Goal: Information Seeking & Learning: Learn about a topic

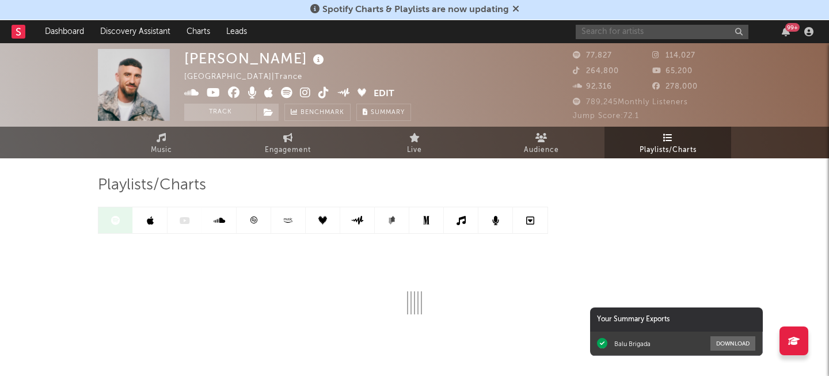
click at [628, 33] on input "text" at bounding box center [662, 32] width 173 height 14
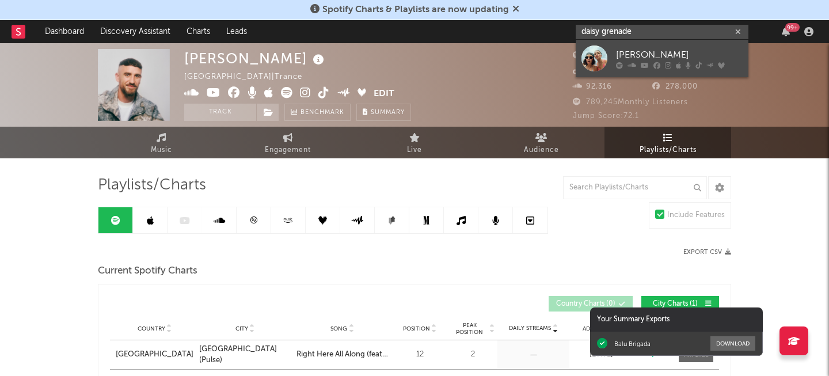
type input "daisy grenade"
click at [645, 41] on link "[PERSON_NAME]" at bounding box center [662, 58] width 173 height 37
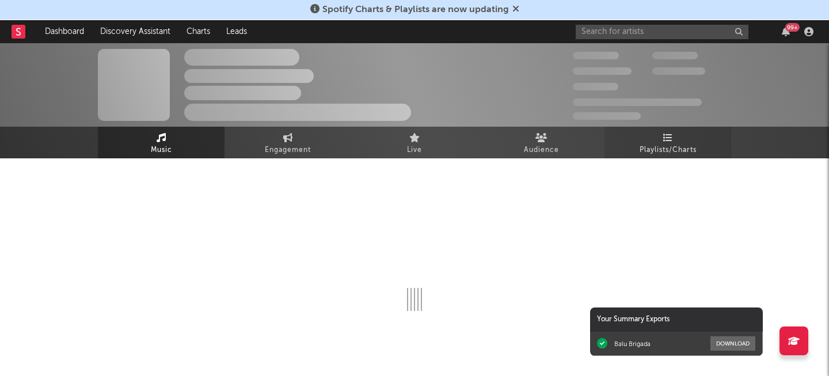
click at [638, 149] on link "Playlists/Charts" at bounding box center [667, 143] width 127 height 32
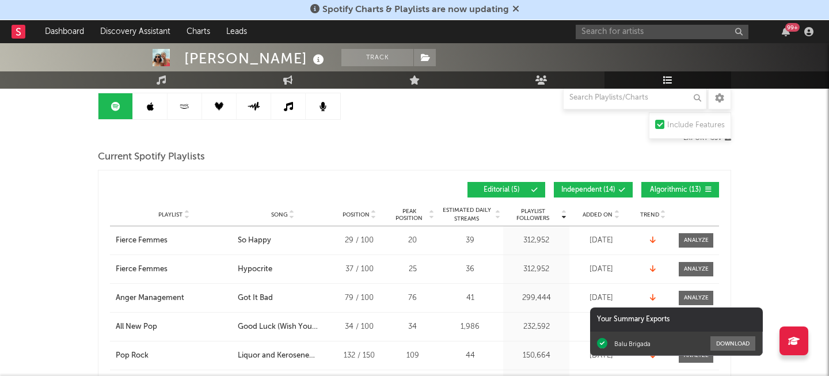
scroll to position [166, 0]
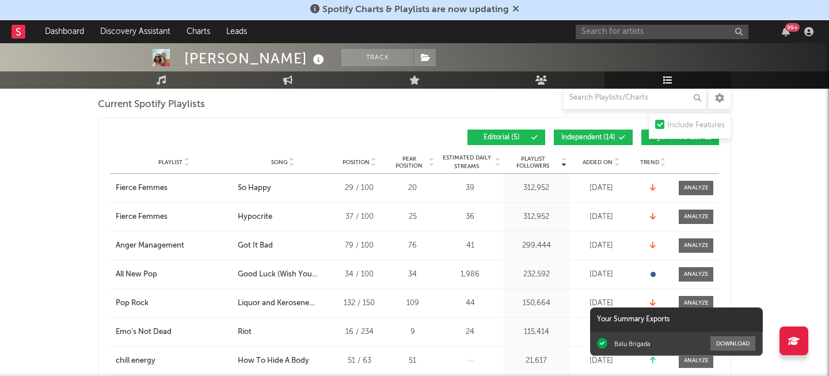
click at [607, 165] on div "Added On" at bounding box center [601, 162] width 58 height 9
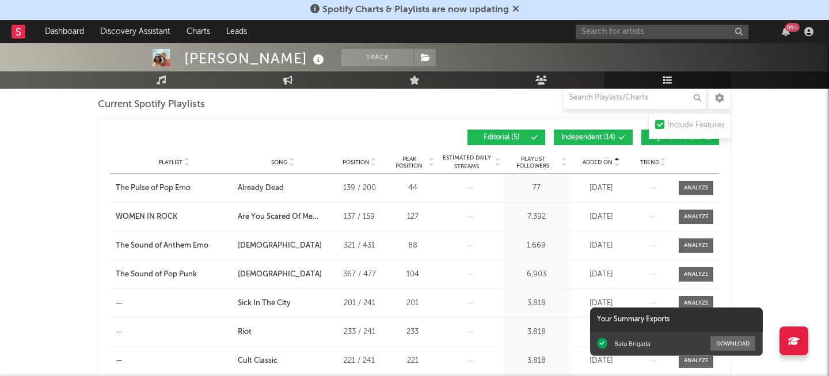
click at [607, 165] on div "Added On" at bounding box center [601, 162] width 58 height 9
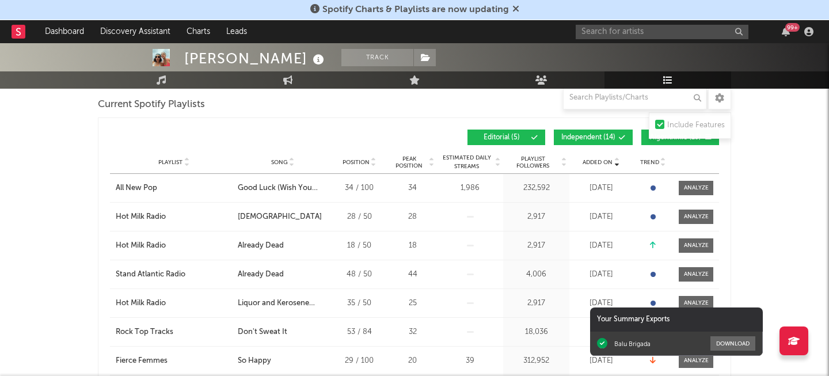
click at [607, 165] on div "Added On" at bounding box center [601, 162] width 58 height 9
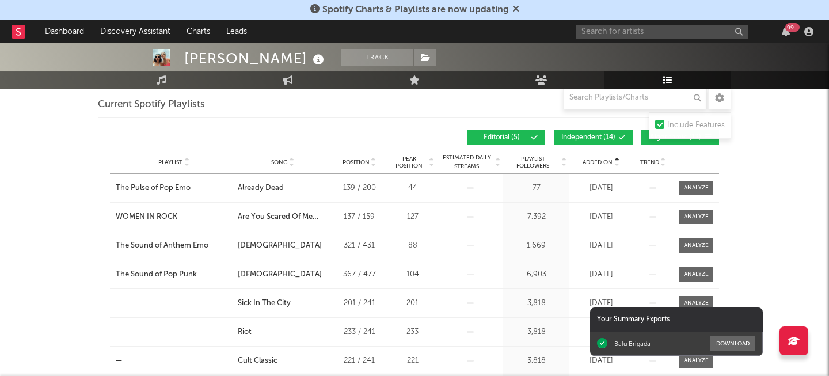
click at [607, 165] on div "Added On" at bounding box center [601, 162] width 58 height 9
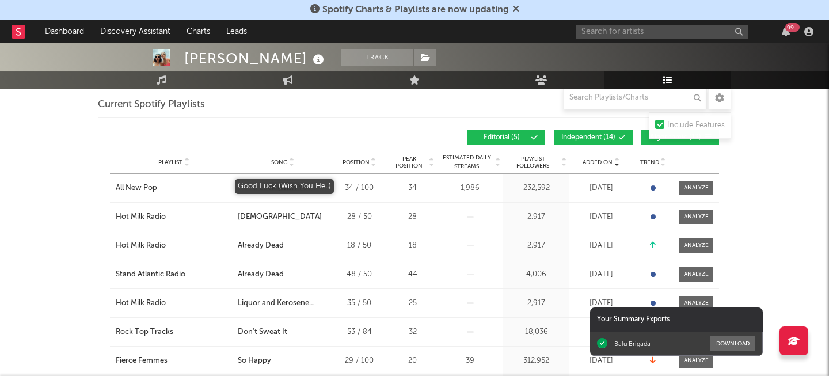
click at [285, 184] on div "Good Luck (Wish You Hell)" at bounding box center [283, 188] width 90 height 12
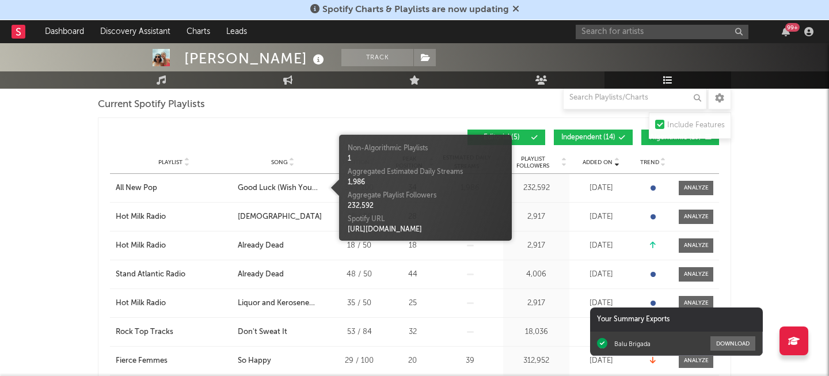
click at [346, 126] on div "Added On Playlist Song Position Peak Position Playlist Followers Added On Trend…" at bounding box center [414, 137] width 609 height 27
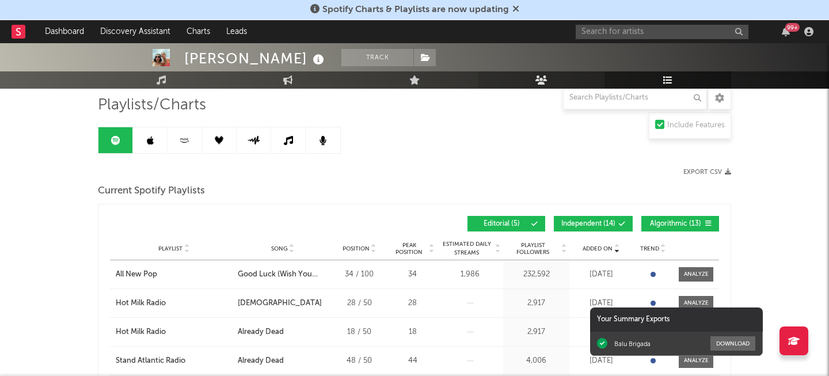
scroll to position [94, 0]
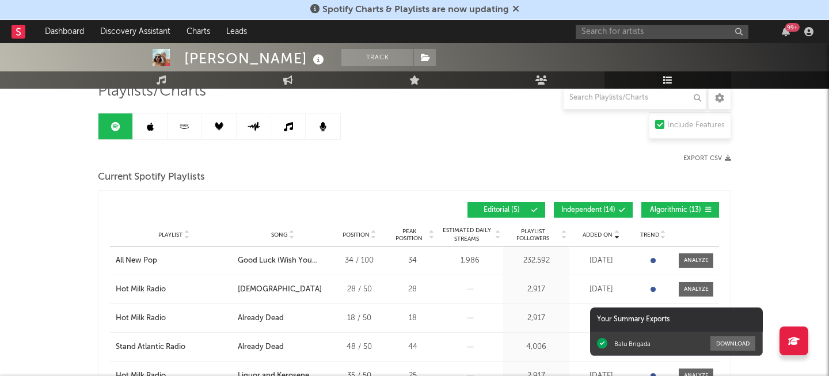
click at [173, 123] on link at bounding box center [185, 126] width 35 height 26
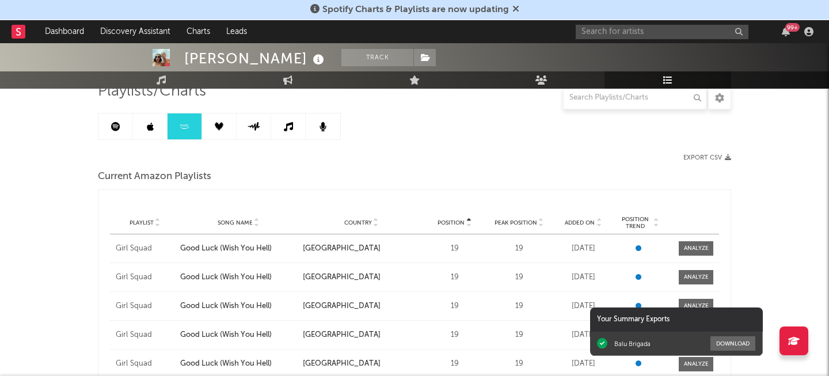
click at [162, 124] on link at bounding box center [150, 126] width 35 height 26
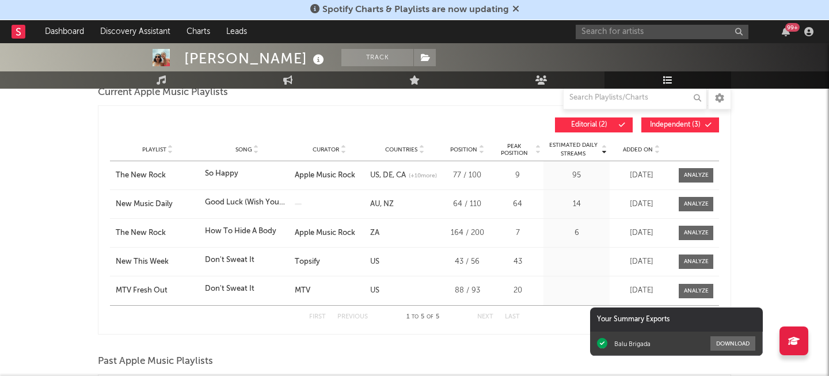
scroll to position [164, 0]
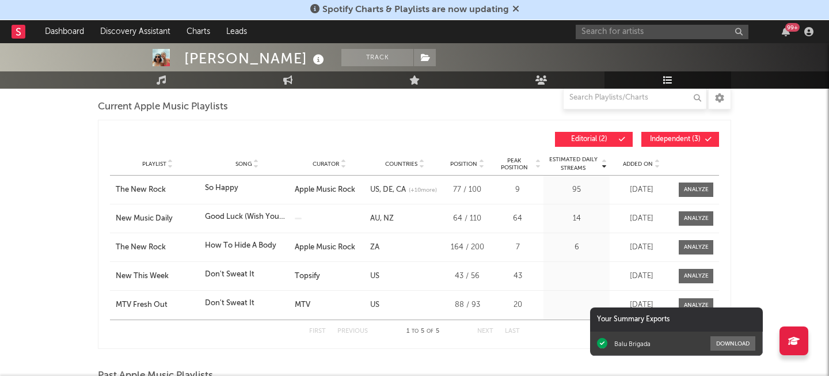
click at [646, 163] on span "Added On" at bounding box center [638, 164] width 30 height 7
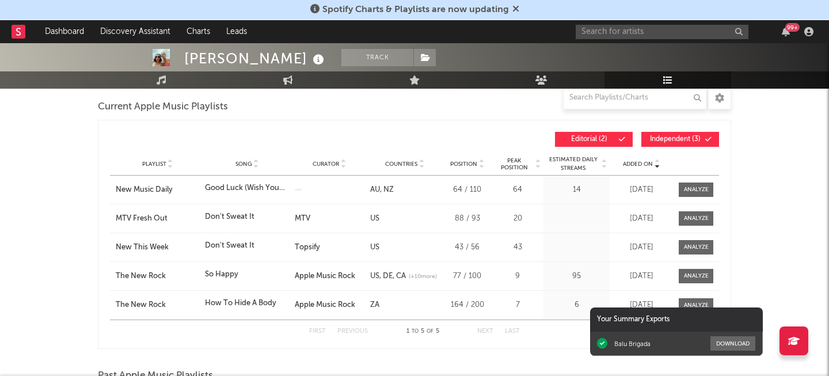
click at [646, 163] on span "Added On" at bounding box center [638, 164] width 30 height 7
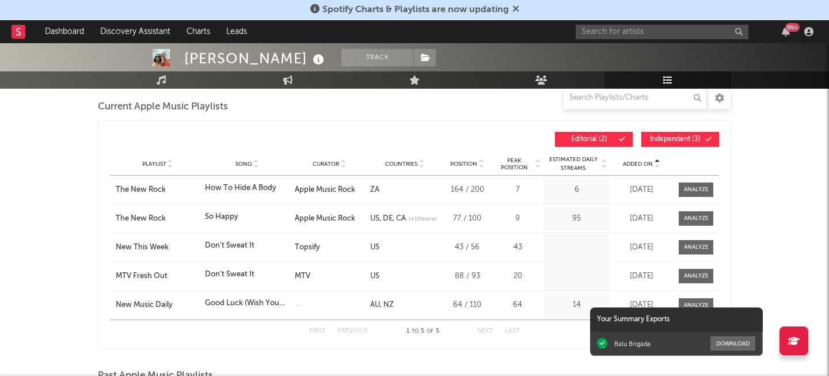
click at [646, 163] on span "Added On" at bounding box center [638, 164] width 30 height 7
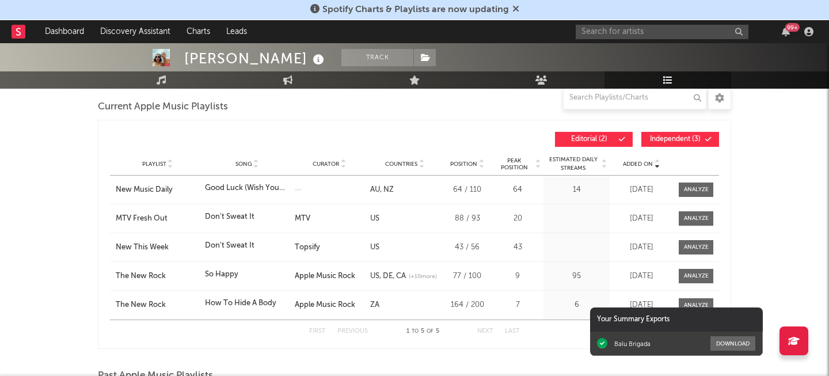
click at [646, 163] on span "Added On" at bounding box center [638, 164] width 30 height 7
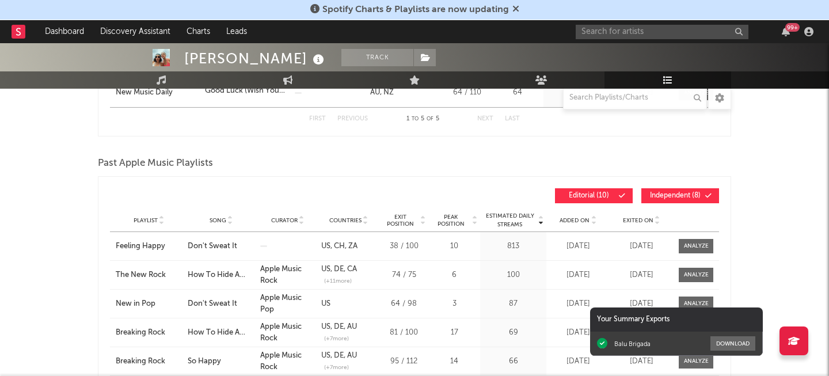
scroll to position [385, 0]
